Goal: Task Accomplishment & Management: Manage account settings

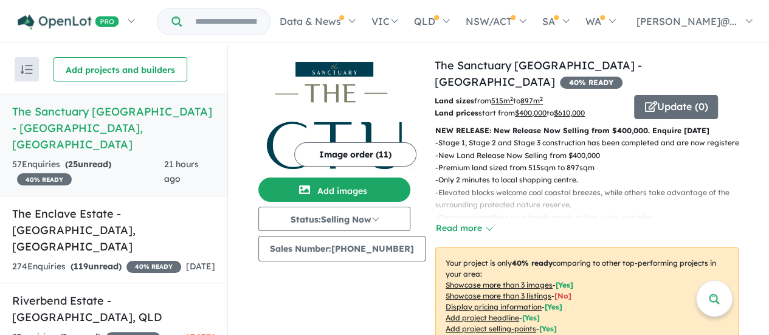
click at [127, 112] on h5 "The Sanctuary [GEOGRAPHIC_DATA] - [GEOGRAPHIC_DATA] , [GEOGRAPHIC_DATA]" at bounding box center [113, 127] width 203 height 49
click at [83, 206] on h5 "The Enclave Estate - [GEOGRAPHIC_DATA] , [GEOGRAPHIC_DATA]" at bounding box center [113, 230] width 203 height 49
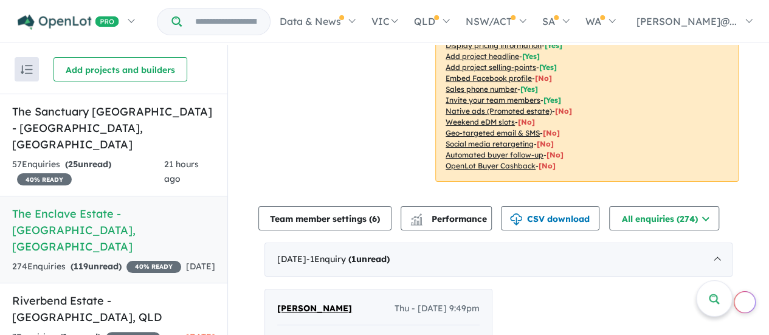
scroll to position [365, 0]
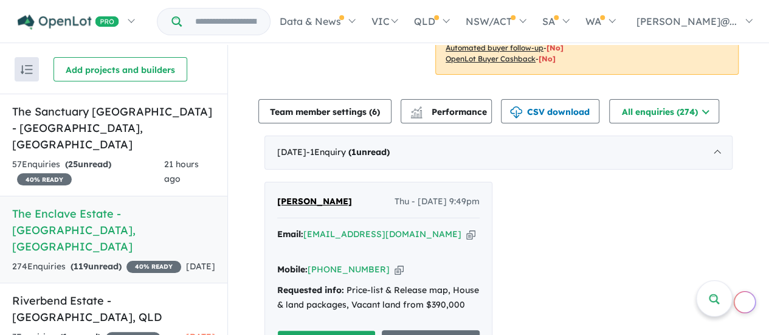
click at [300, 201] on span "[PERSON_NAME]" at bounding box center [314, 201] width 75 height 11
click at [110, 105] on h5 "The Sanctuary [GEOGRAPHIC_DATA] - [GEOGRAPHIC_DATA] , [GEOGRAPHIC_DATA]" at bounding box center [113, 127] width 203 height 49
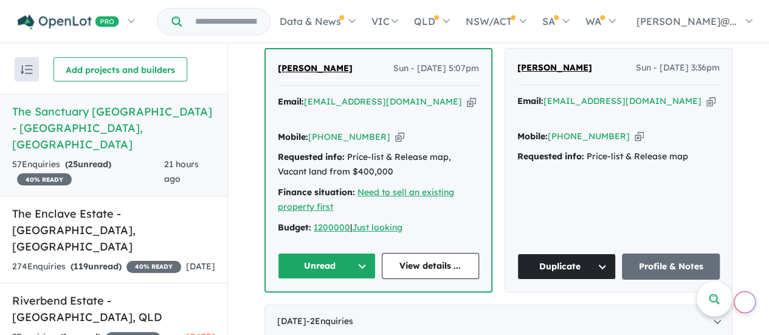
scroll to position [487, 0]
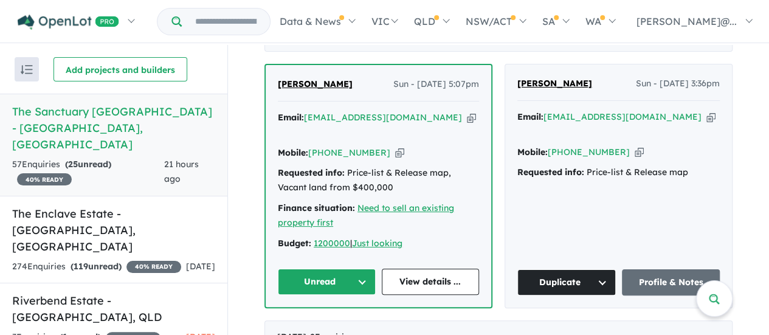
click at [297, 81] on span "[PERSON_NAME]" at bounding box center [315, 83] width 75 height 11
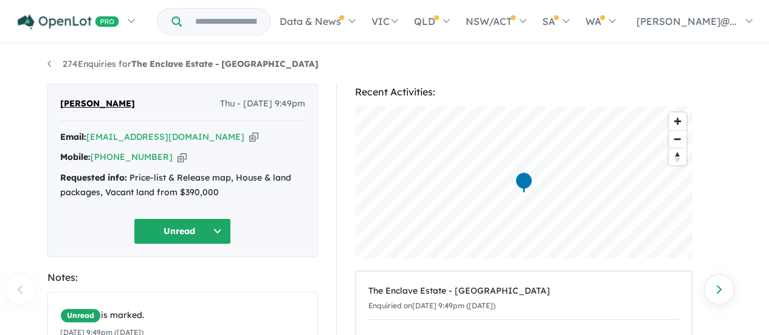
click at [178, 157] on icon "button" at bounding box center [182, 157] width 9 height 13
click at [249, 133] on icon "button" at bounding box center [253, 137] width 9 height 13
click at [99, 103] on span "[PERSON_NAME]" at bounding box center [97, 104] width 75 height 15
drag, startPoint x: 116, startPoint y: 102, endPoint x: 47, endPoint y: 100, distance: 68.8
click at [47, 100] on div "Elisha Glynn Thu - 09/10/2025, 9:49pm Email: liamandelisha@gmail.com Copied! Mo…" at bounding box center [182, 170] width 271 height 173
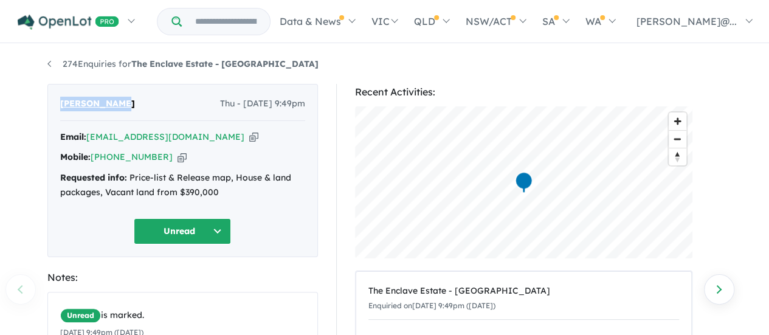
copy span "[PERSON_NAME]"
click at [195, 240] on button "Unread" at bounding box center [182, 231] width 97 height 26
click at [180, 290] on button "Assigned" at bounding box center [187, 288] width 106 height 28
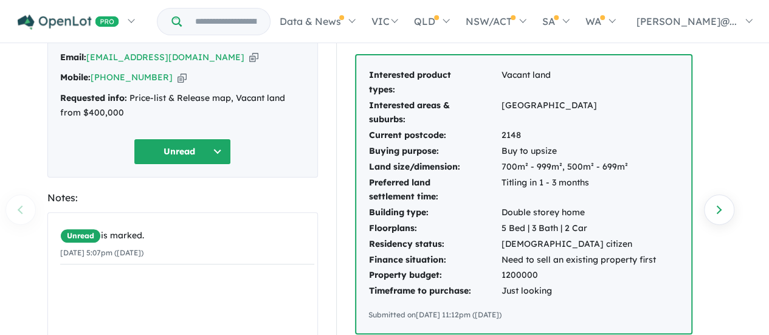
scroll to position [61, 0]
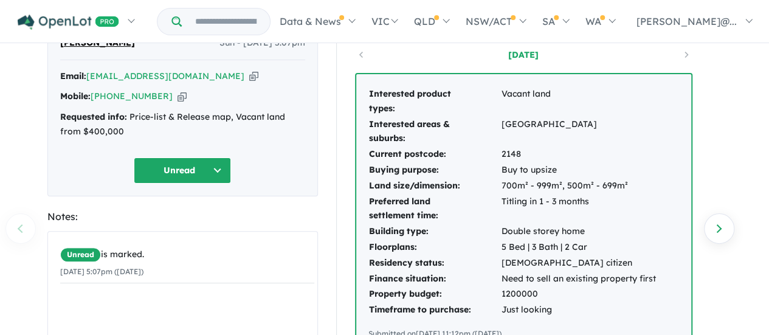
click at [249, 75] on icon "button" at bounding box center [253, 76] width 9 height 13
click at [249, 77] on icon "button" at bounding box center [253, 76] width 9 height 13
click at [178, 96] on icon "button" at bounding box center [182, 96] width 9 height 13
drag, startPoint x: 524, startPoint y: 149, endPoint x: 498, endPoint y: 150, distance: 26.8
click at [498, 150] on tr "Current postcode: 2148" at bounding box center [513, 155] width 288 height 16
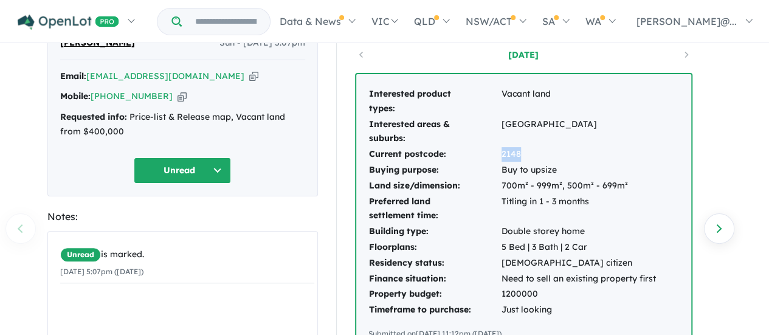
copy tr "2148"
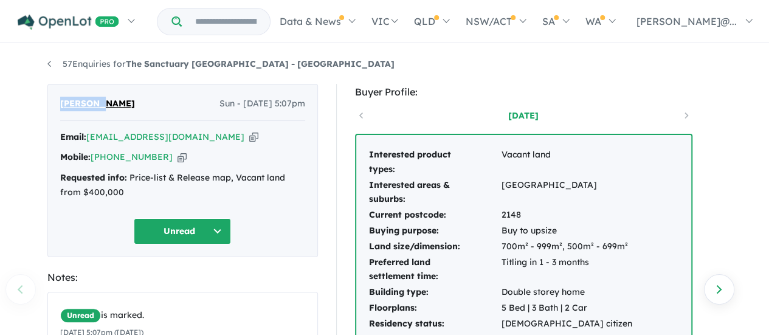
drag, startPoint x: 116, startPoint y: 106, endPoint x: 53, endPoint y: 94, distance: 63.8
click at [53, 94] on div "Liz Howe Sun - 12/10/2025, 5:07pm Email: liz.howe84@gmail.com Copied! Mobile: +…" at bounding box center [182, 170] width 271 height 173
copy span "[PERSON_NAME]"
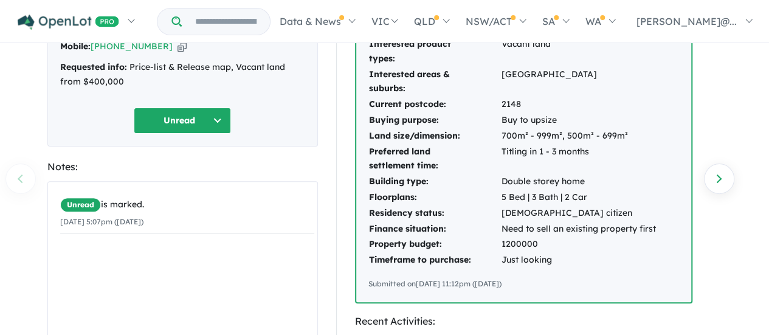
scroll to position [122, 0]
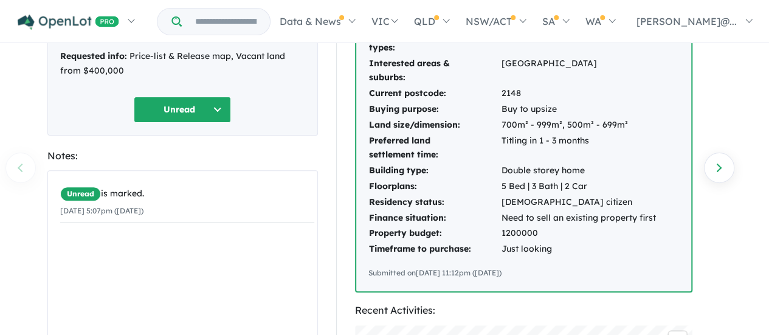
click at [206, 106] on button "Unread" at bounding box center [182, 110] width 97 height 26
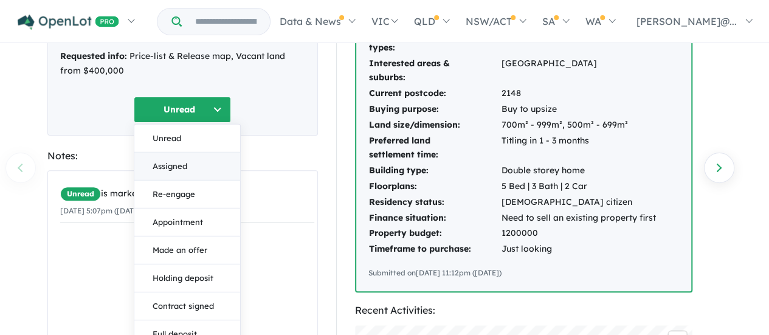
click at [187, 164] on button "Assigned" at bounding box center [187, 166] width 106 height 28
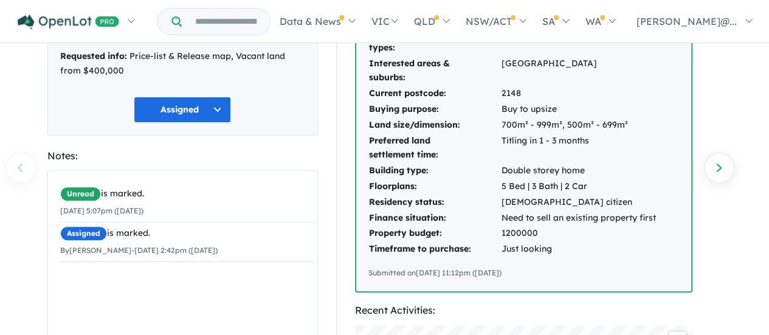
scroll to position [0, 0]
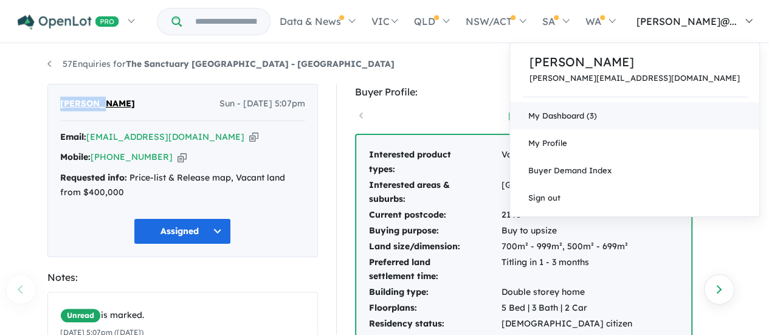
click at [679, 111] on link "My Dashboard (3)" at bounding box center [634, 115] width 249 height 27
